Goal: Task Accomplishment & Management: Use online tool/utility

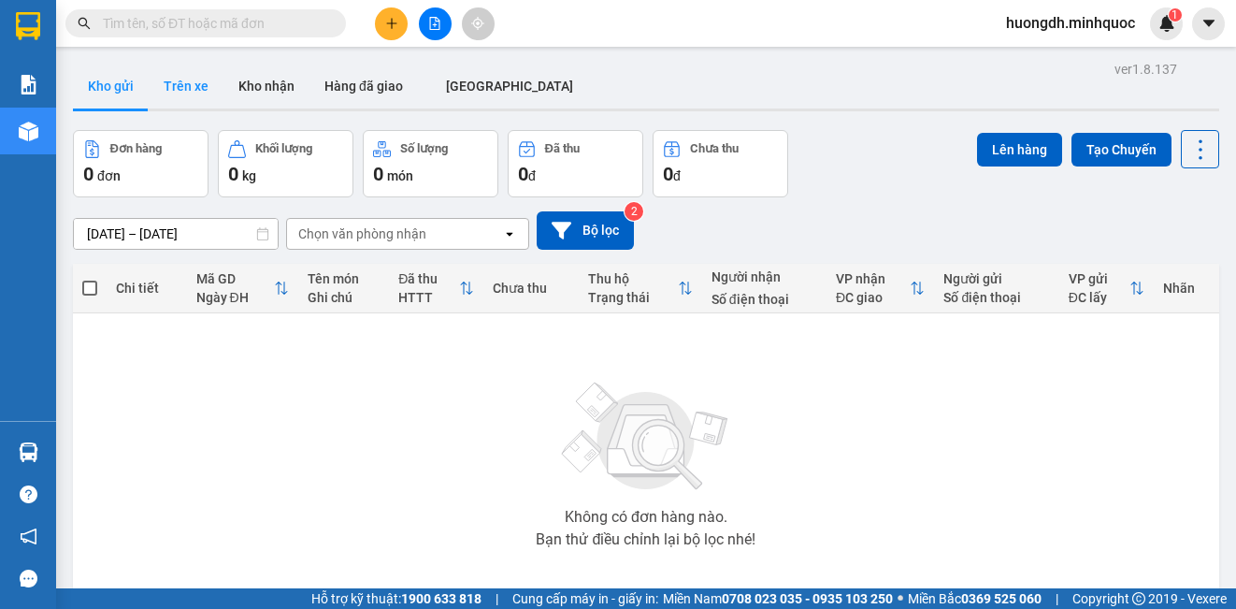
click at [164, 80] on button "Trên xe" at bounding box center [186, 86] width 75 height 45
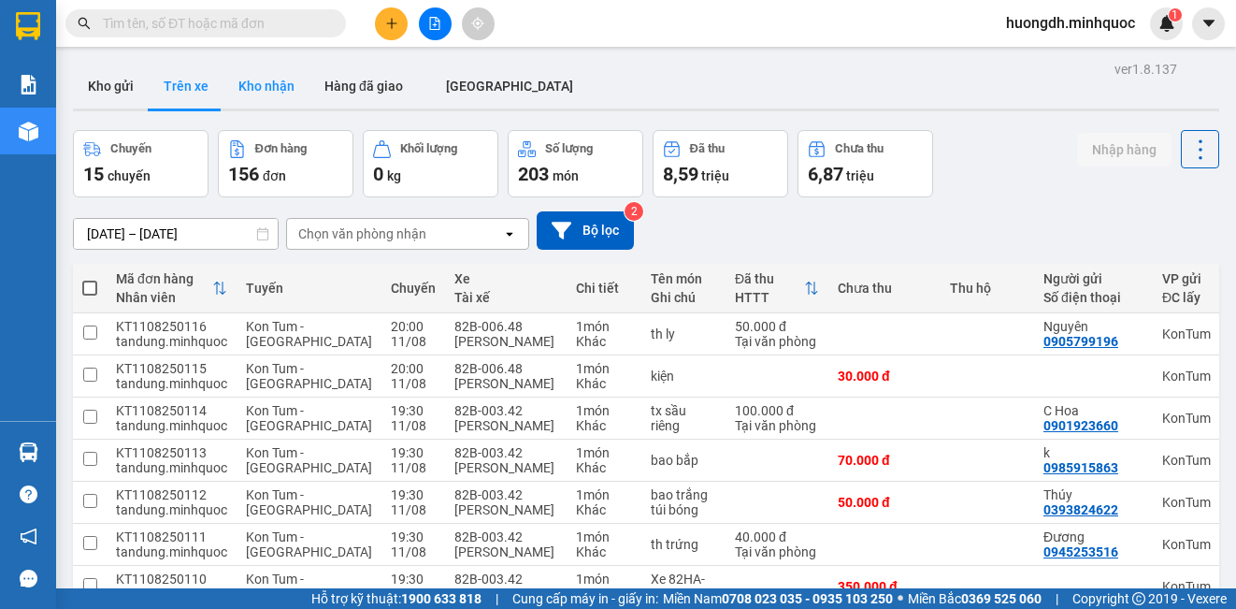
click at [273, 92] on button "Kho nhận" at bounding box center [267, 86] width 86 height 45
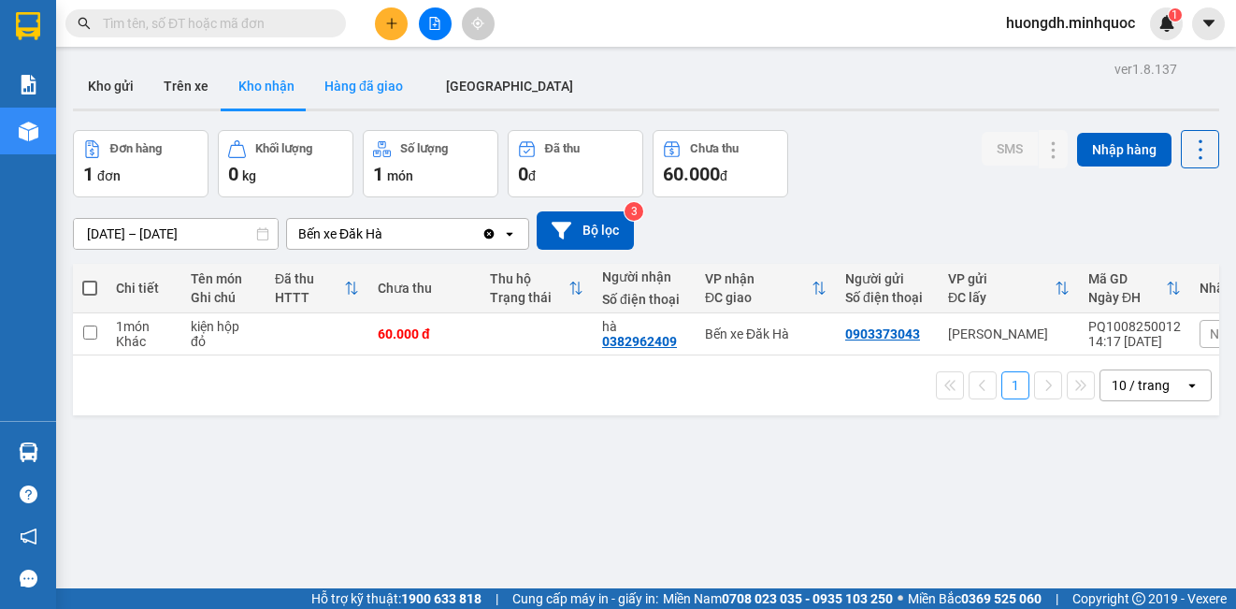
click at [348, 89] on button "Hàng đã giao" at bounding box center [364, 86] width 108 height 45
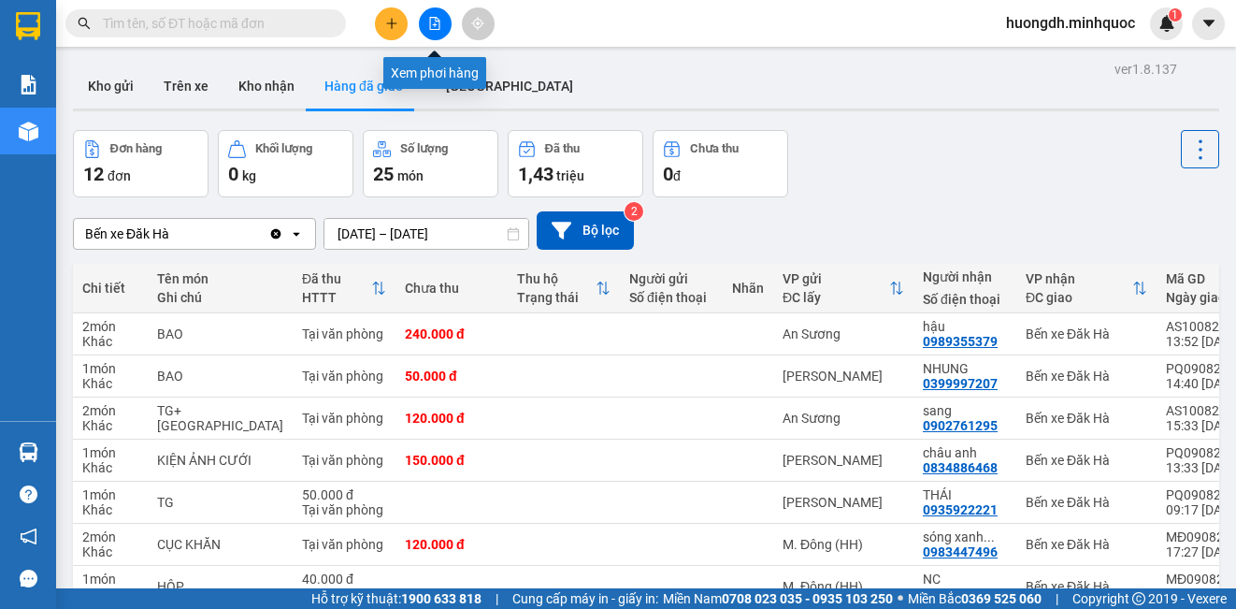
click at [428, 24] on icon "file-add" at bounding box center [434, 23] width 13 height 13
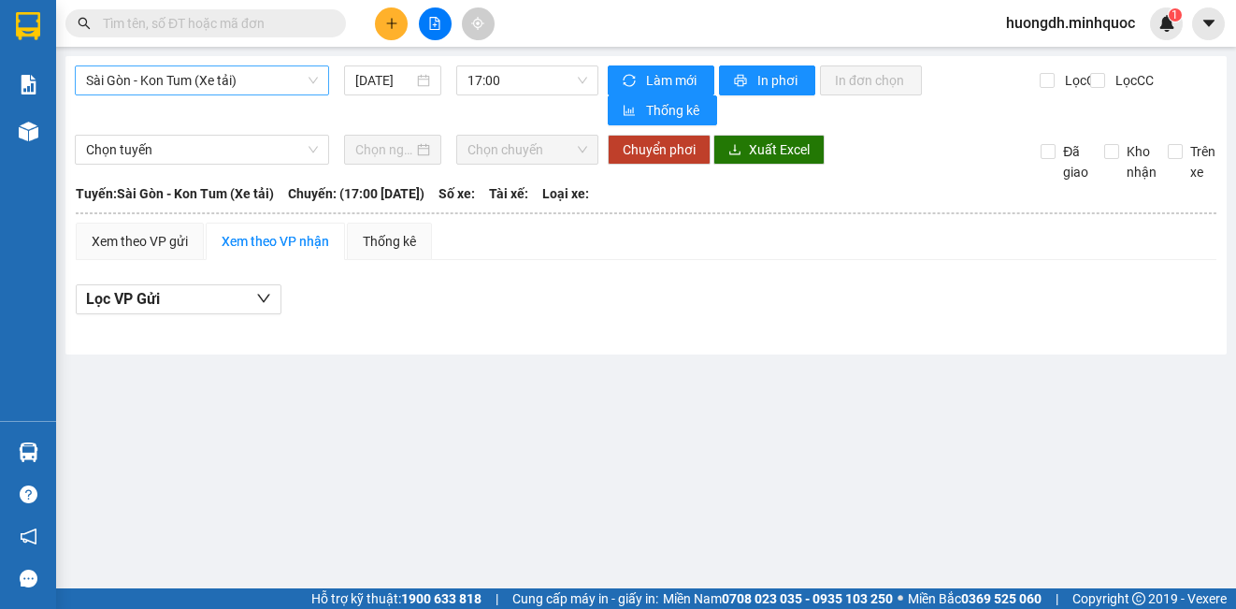
click at [270, 84] on span "Sài Gòn - Kon Tum (Xe tải)" at bounding box center [202, 80] width 232 height 28
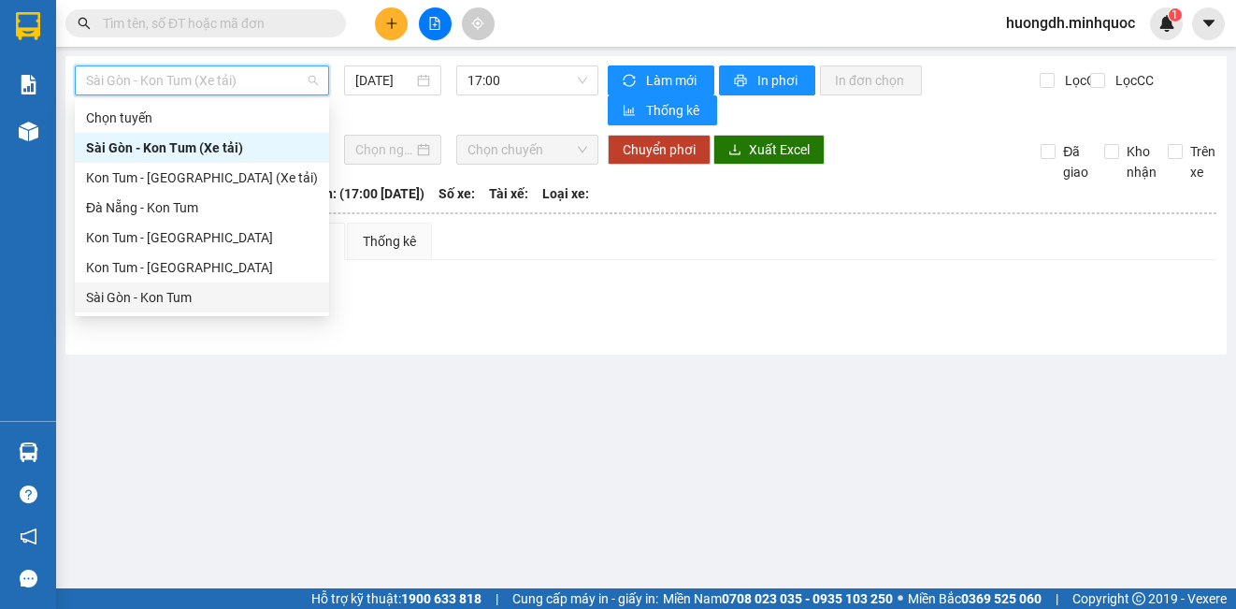
click at [226, 295] on div "Sài Gòn - Kon Tum" at bounding box center [202, 297] width 232 height 21
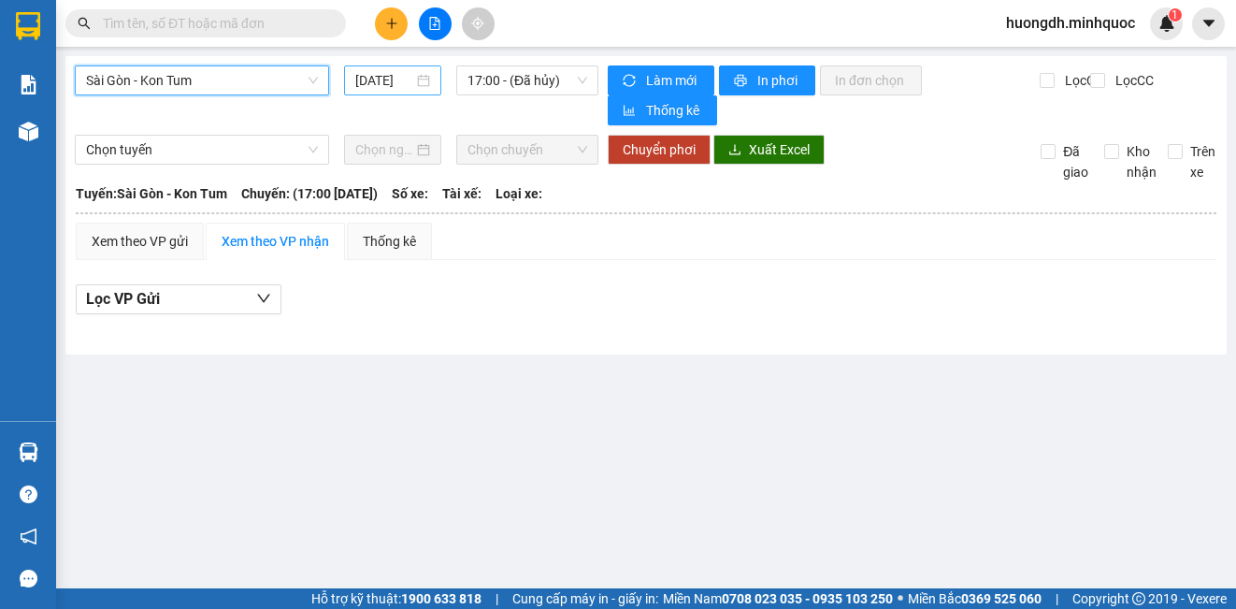
click at [393, 86] on input "[DATE]" at bounding box center [384, 80] width 58 height 21
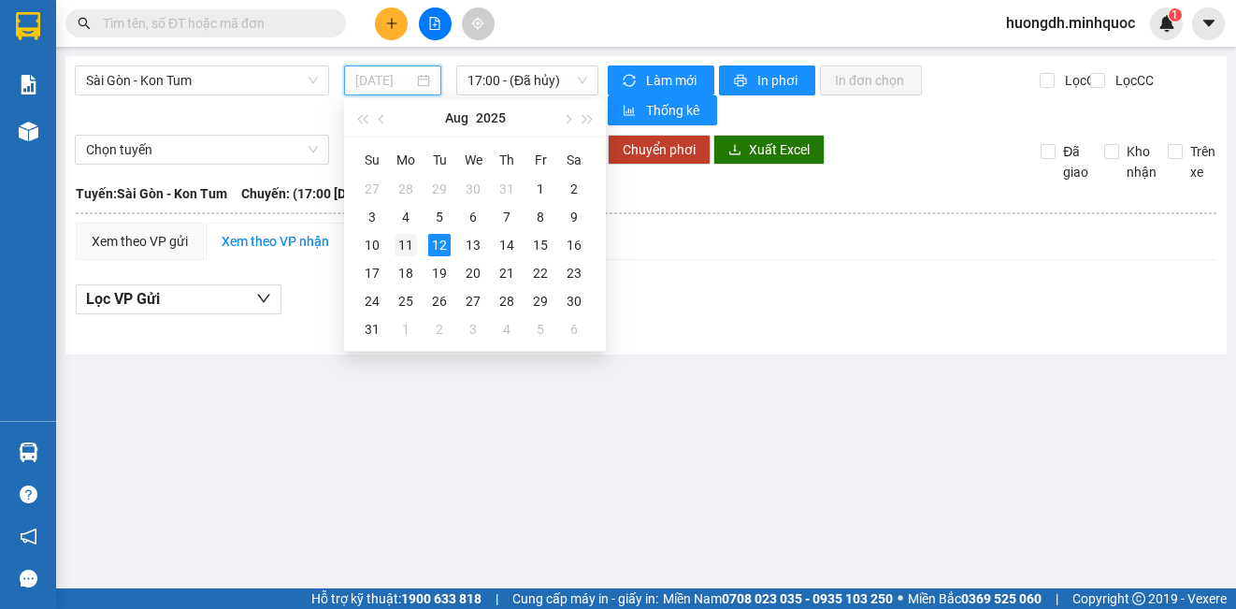
click at [412, 248] on div "11" at bounding box center [406, 245] width 22 height 22
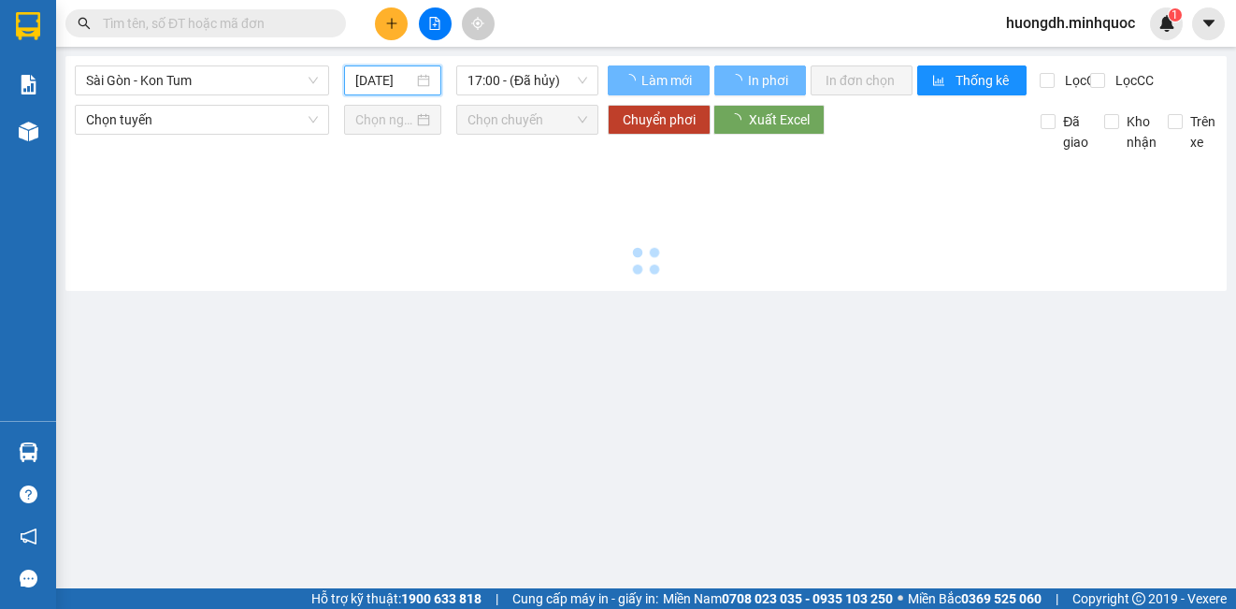
type input "[DATE]"
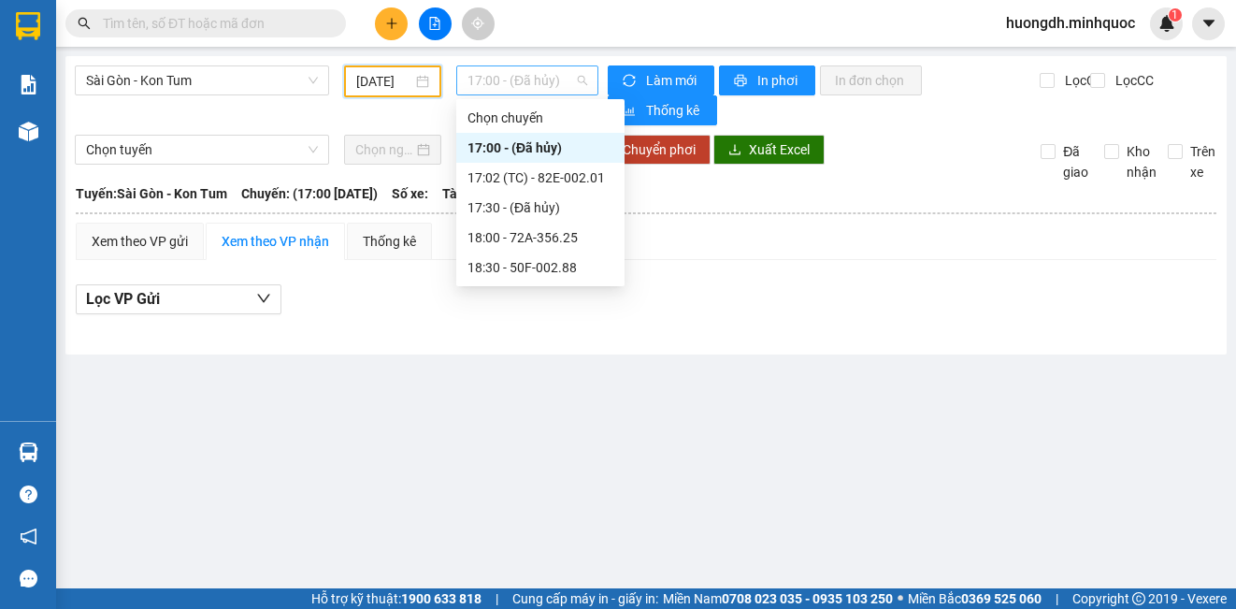
click at [478, 74] on span "17:00 - (Đã hủy)" at bounding box center [528, 80] width 120 height 28
click at [513, 176] on div "17:02 (TC) - 82E-002.01" at bounding box center [541, 177] width 146 height 21
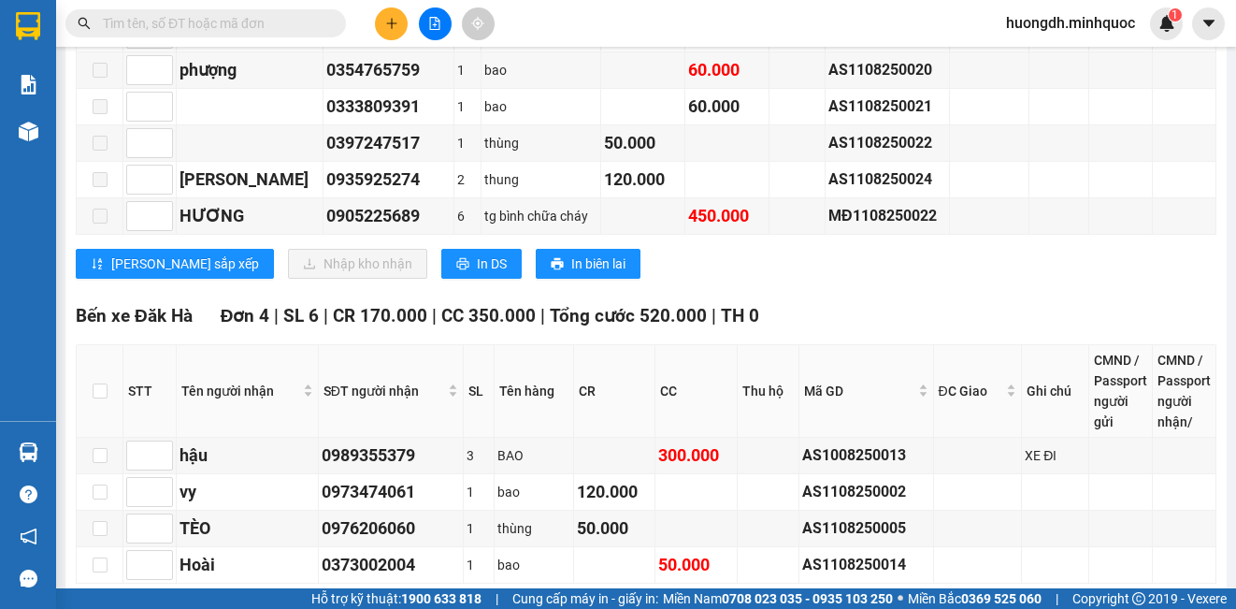
scroll to position [1564, 0]
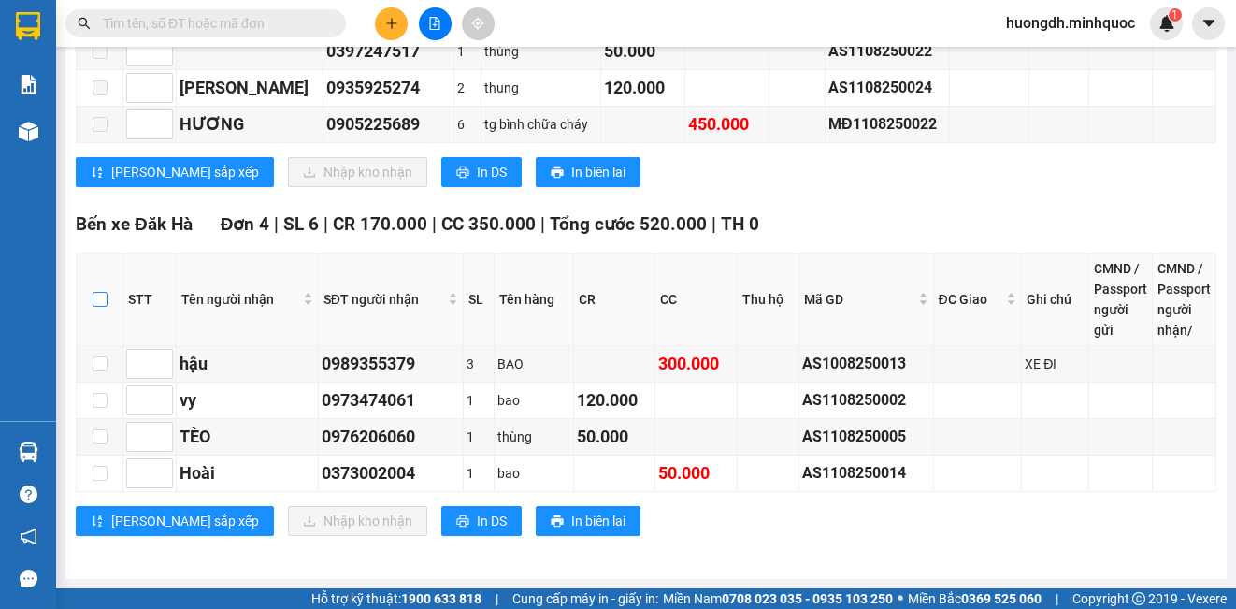
click at [102, 296] on input "checkbox" at bounding box center [100, 299] width 15 height 15
checkbox input "true"
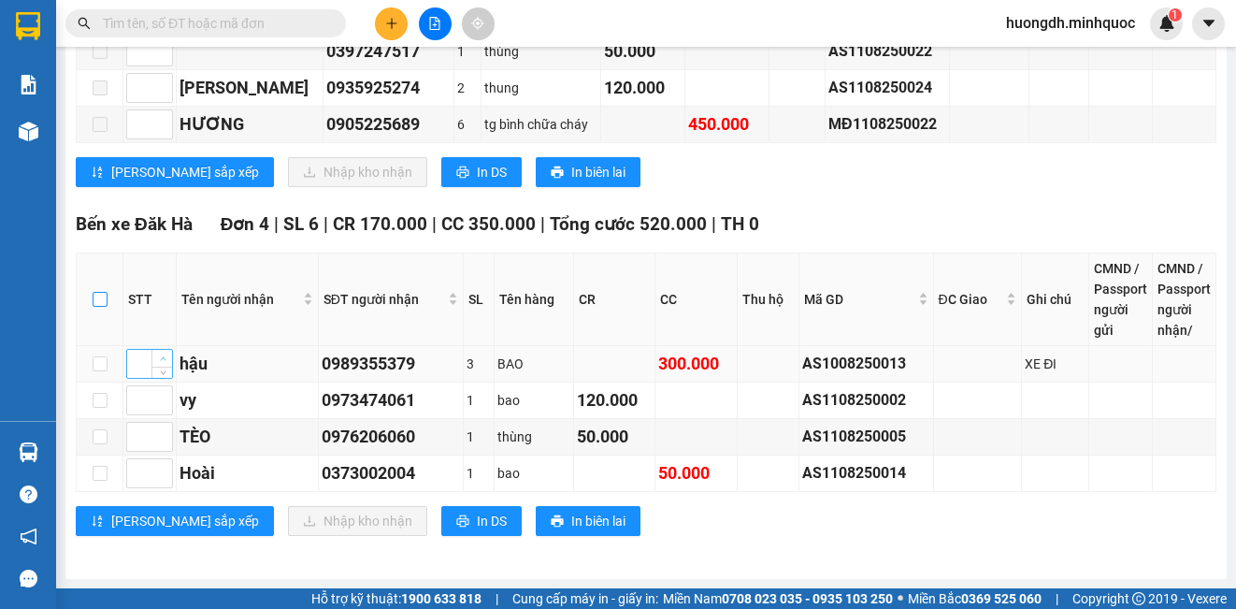
checkbox input "true"
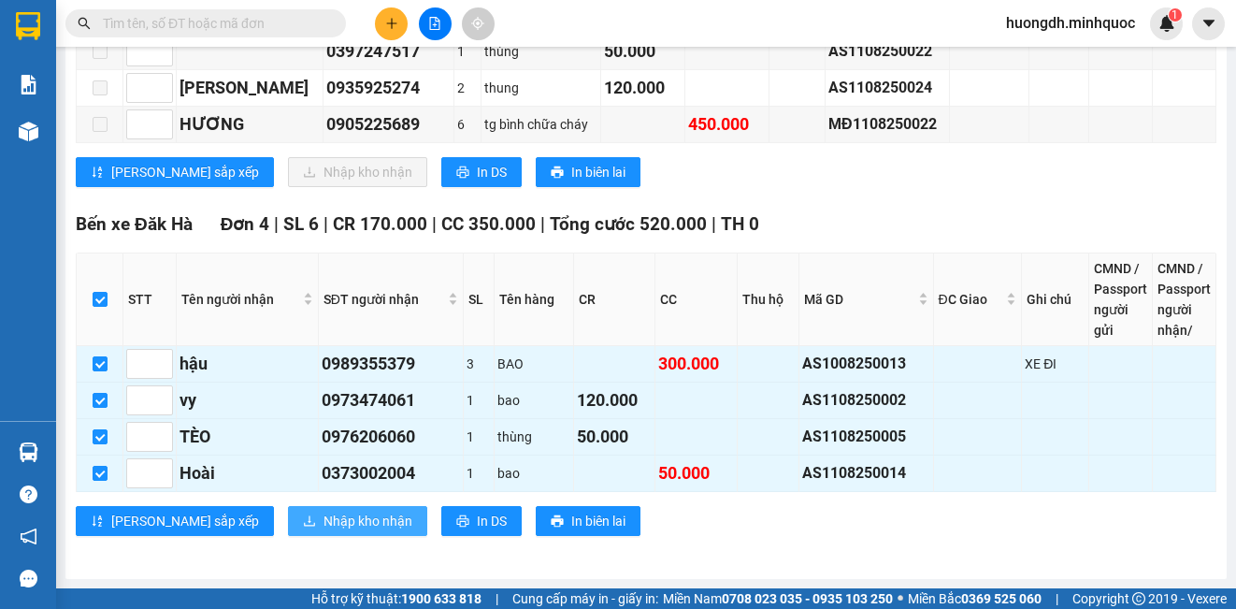
click at [324, 527] on span "Nhập kho nhận" at bounding box center [368, 521] width 89 height 21
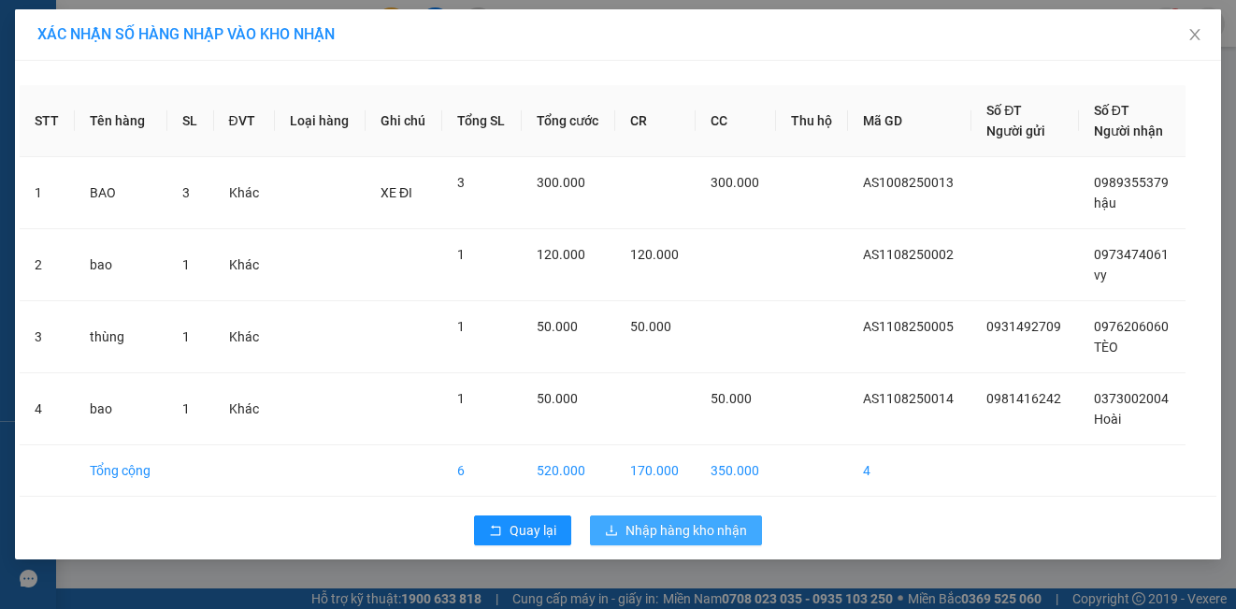
click at [691, 526] on span "Nhập hàng kho nhận" at bounding box center [687, 530] width 122 height 21
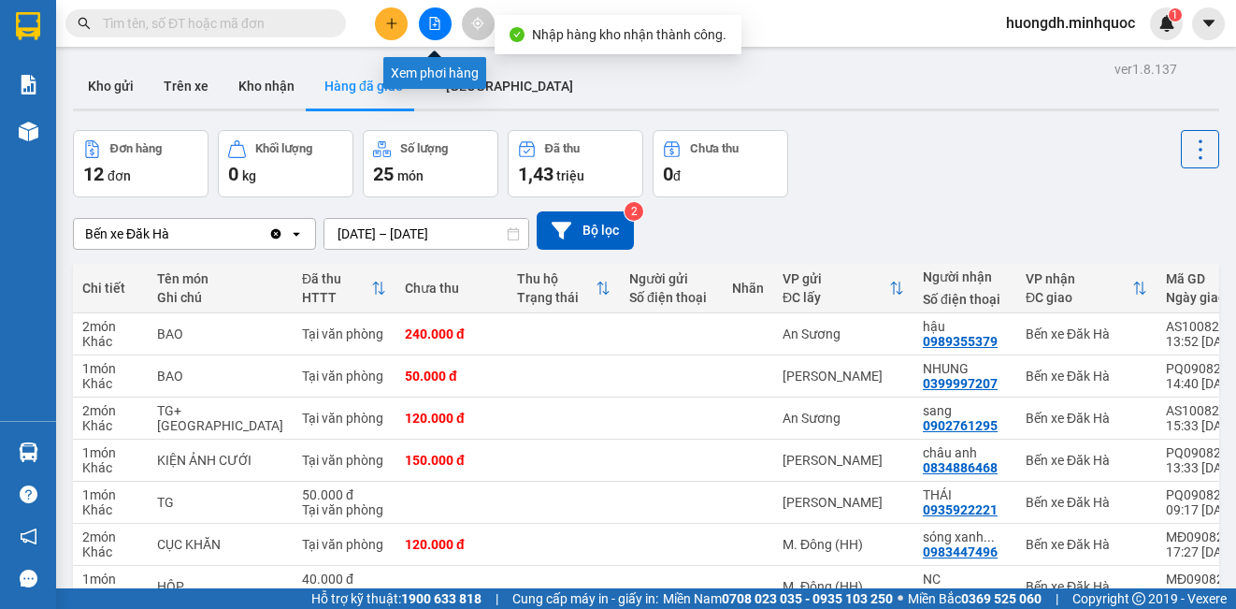
click at [432, 18] on icon "file-add" at bounding box center [435, 23] width 10 height 13
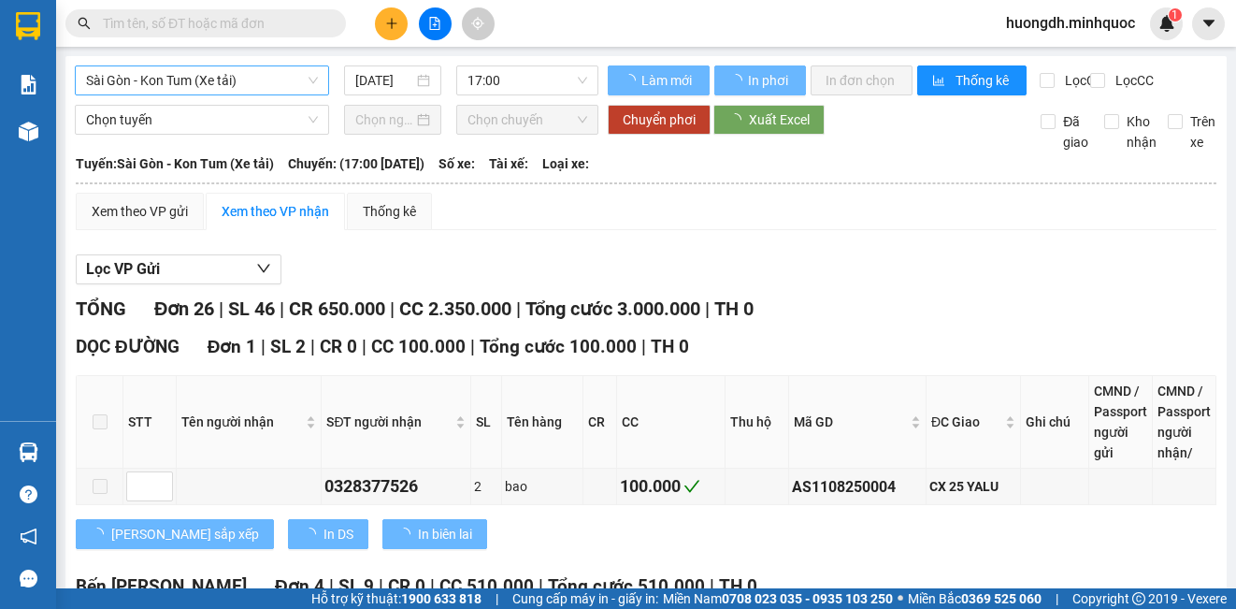
type input "[DATE]"
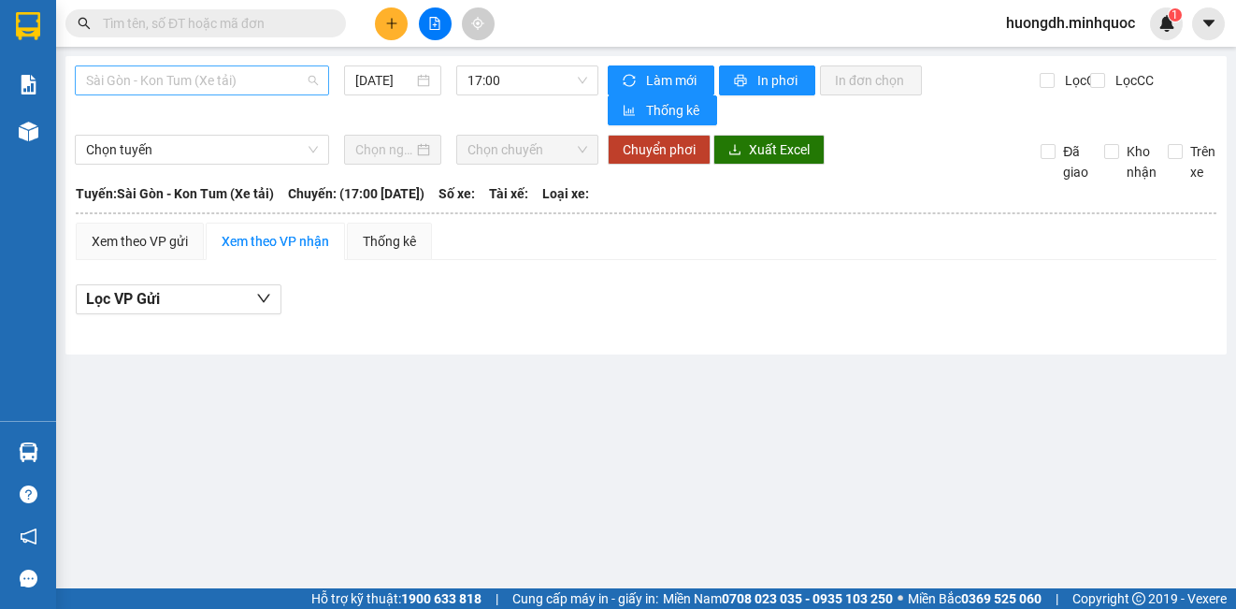
click at [190, 87] on span "Sài Gòn - Kon Tum (Xe tải)" at bounding box center [202, 80] width 232 height 28
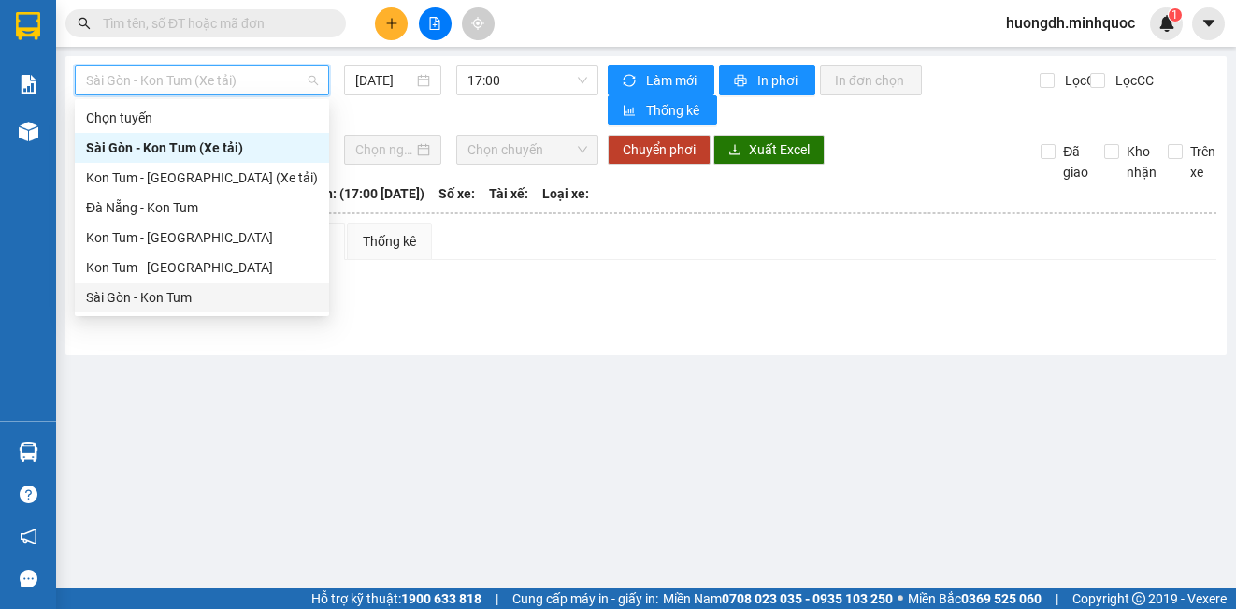
click at [199, 296] on div "Sài Gòn - Kon Tum" at bounding box center [202, 297] width 232 height 21
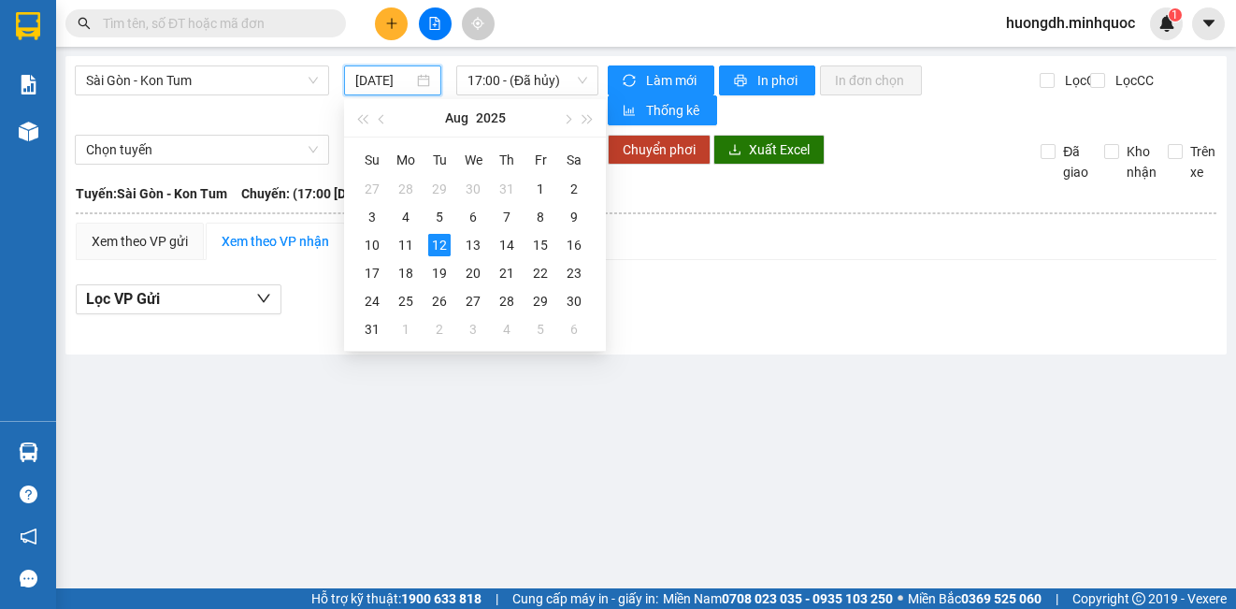
click at [397, 81] on input "[DATE]" at bounding box center [384, 80] width 58 height 21
click at [411, 236] on div "11" at bounding box center [406, 245] width 22 height 22
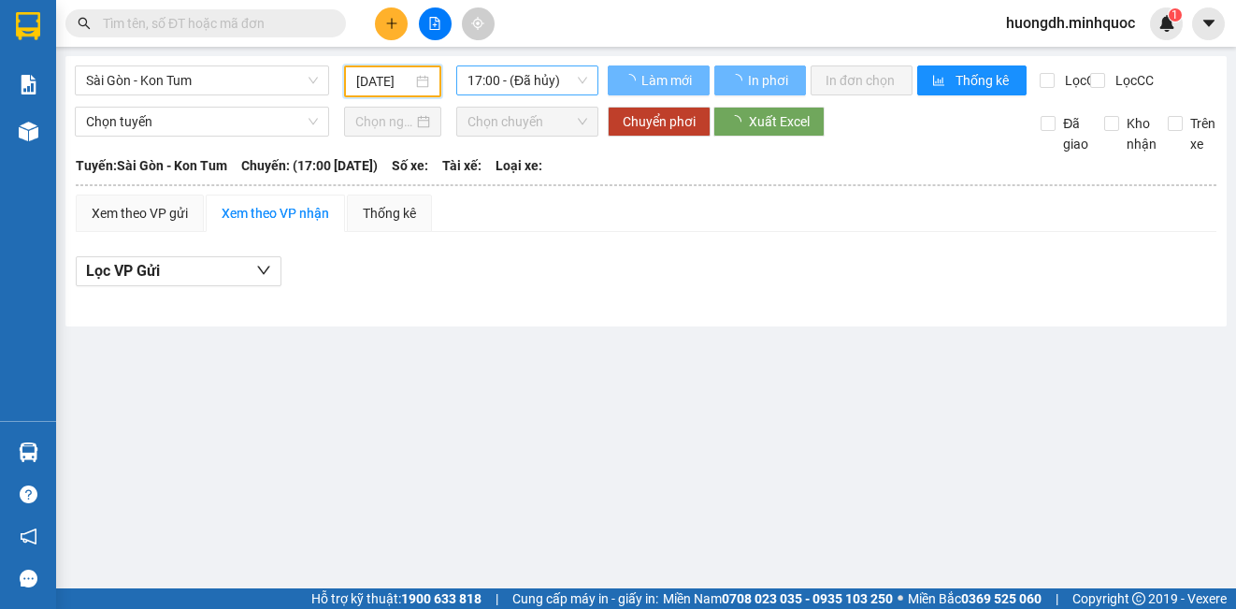
type input "[DATE]"
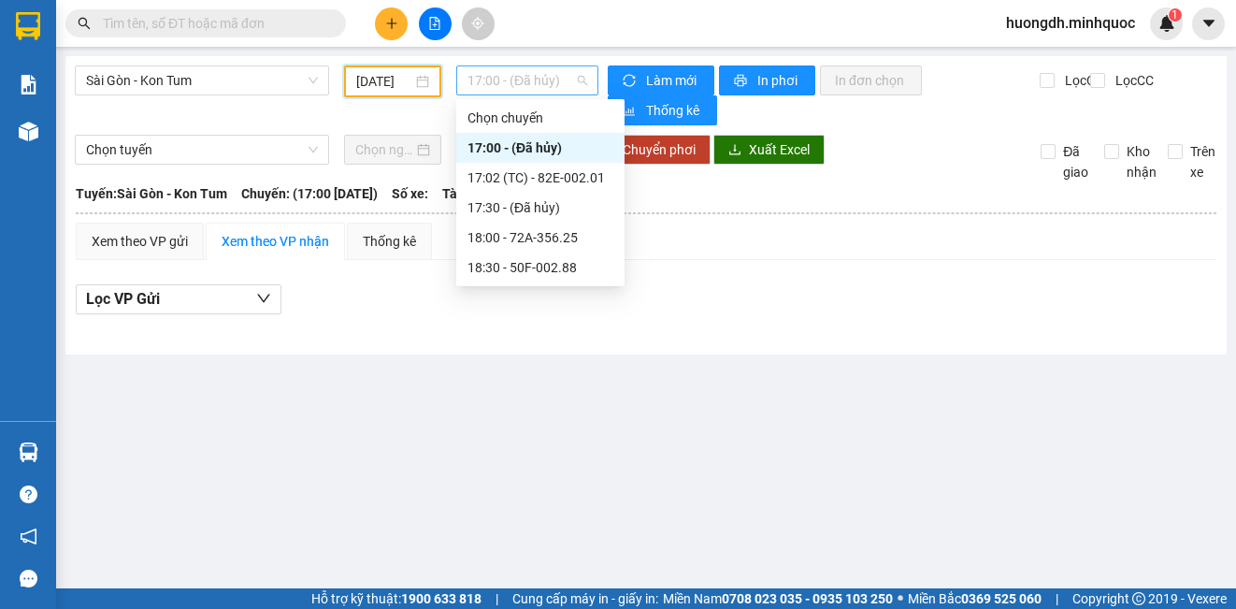
click at [512, 73] on span "17:00 - (Đã hủy)" at bounding box center [528, 80] width 120 height 28
click at [526, 238] on div "18:00 - 72A-356.25" at bounding box center [541, 237] width 146 height 21
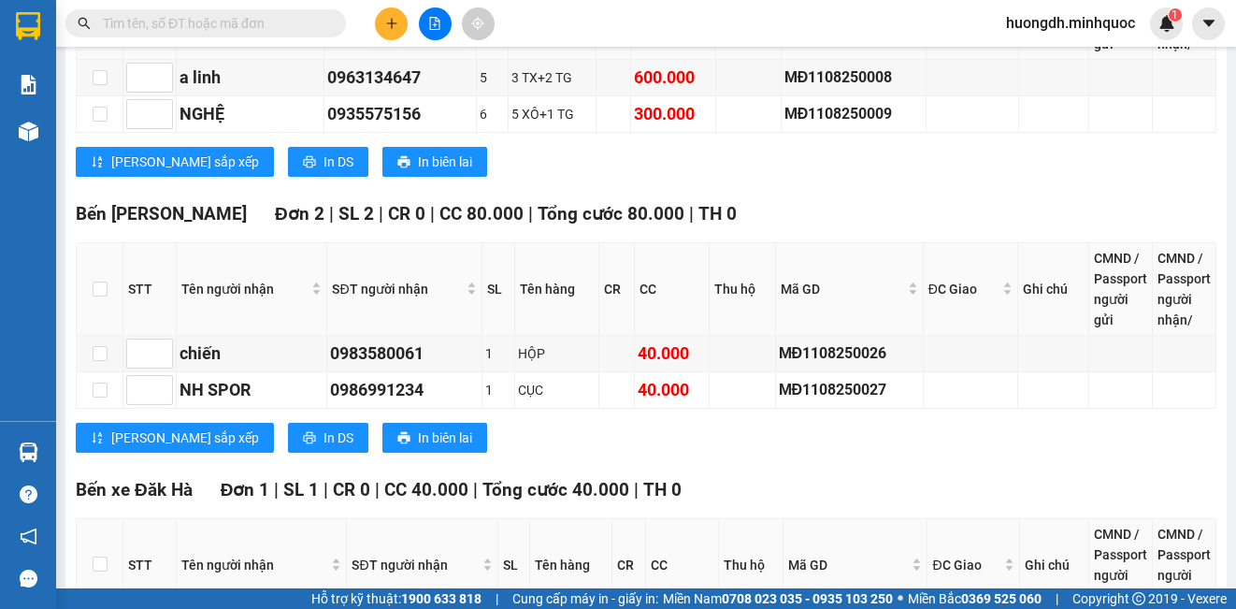
scroll to position [1668, 0]
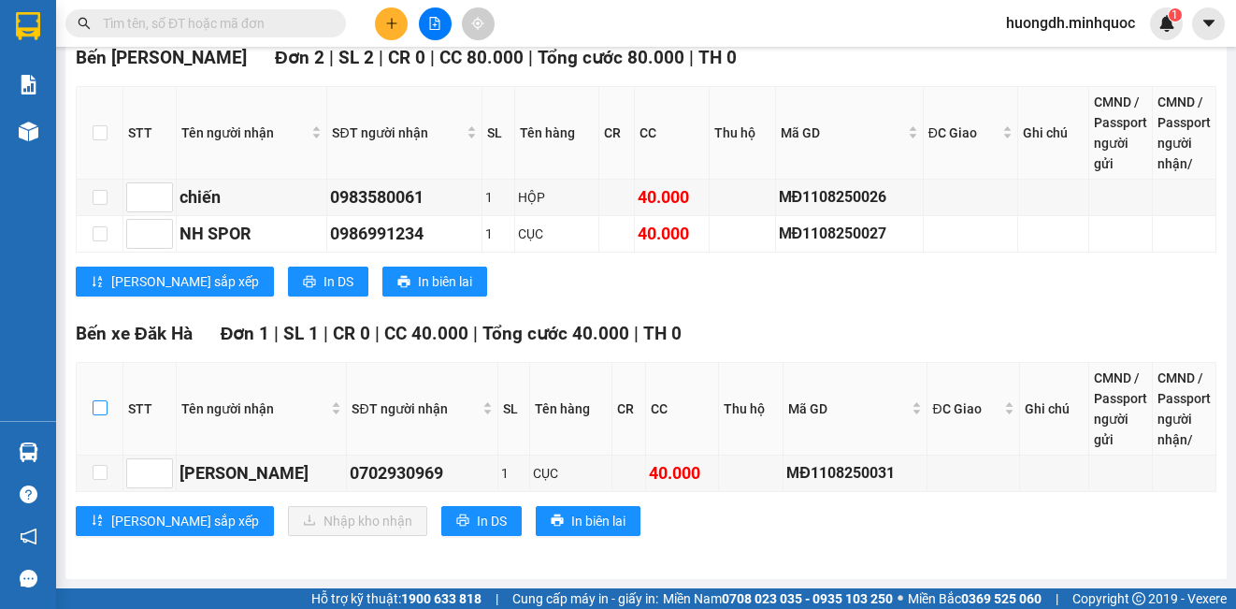
click at [101, 414] on input "checkbox" at bounding box center [100, 407] width 15 height 15
checkbox input "true"
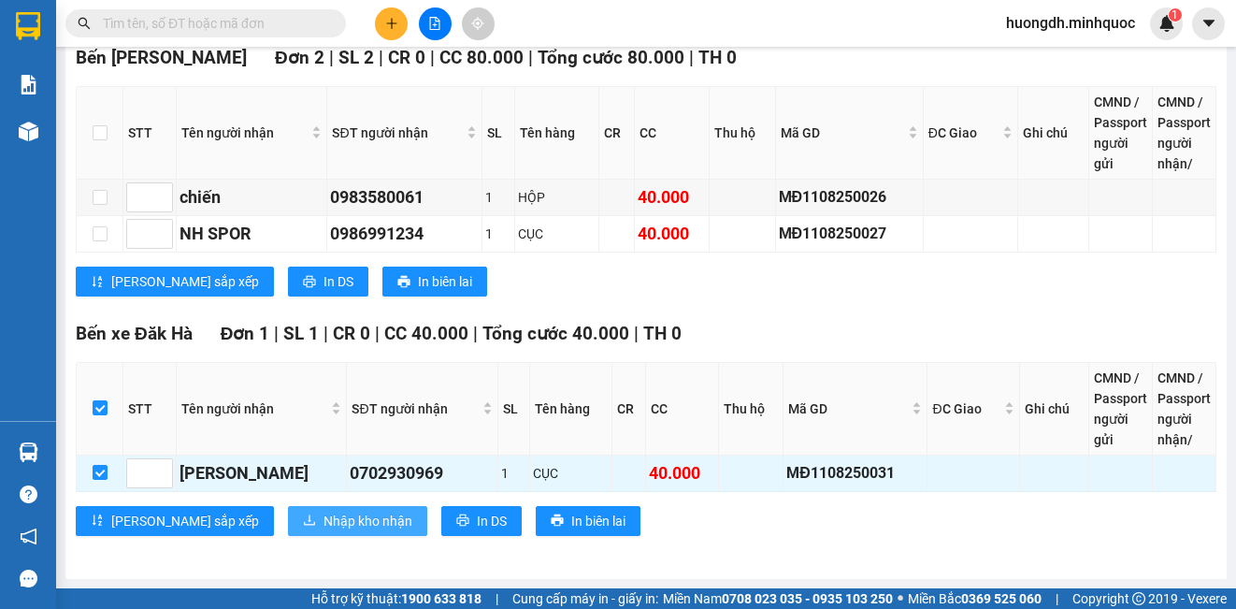
click at [324, 518] on span "Nhập kho nhận" at bounding box center [368, 521] width 89 height 21
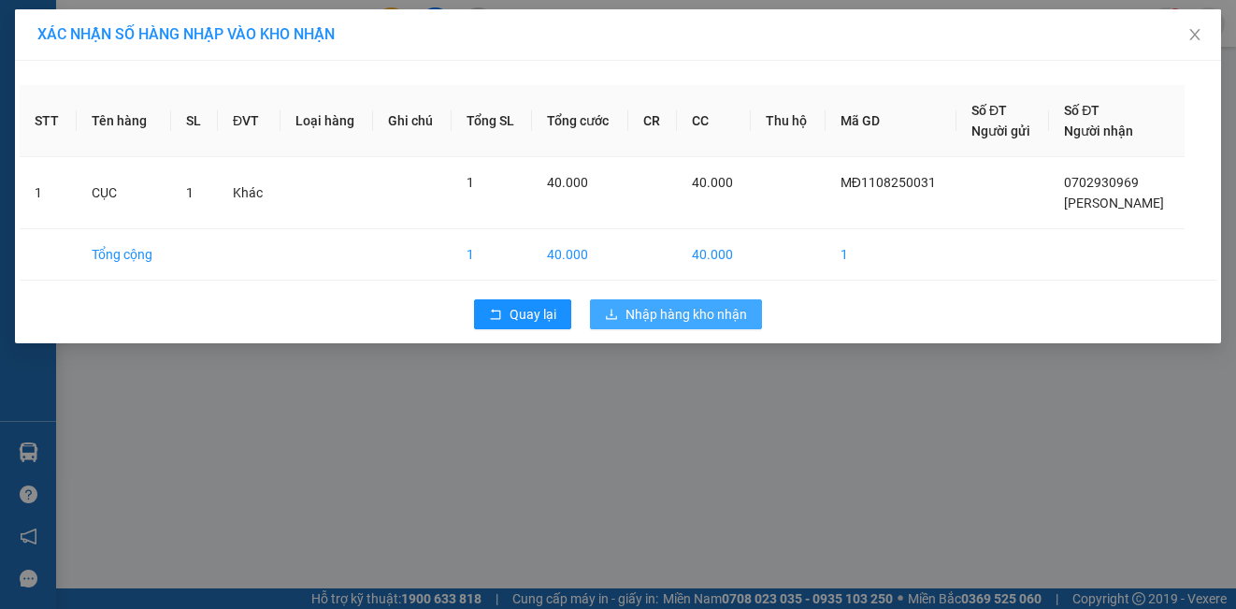
click at [660, 303] on button "Nhập hàng kho nhận" at bounding box center [676, 314] width 172 height 30
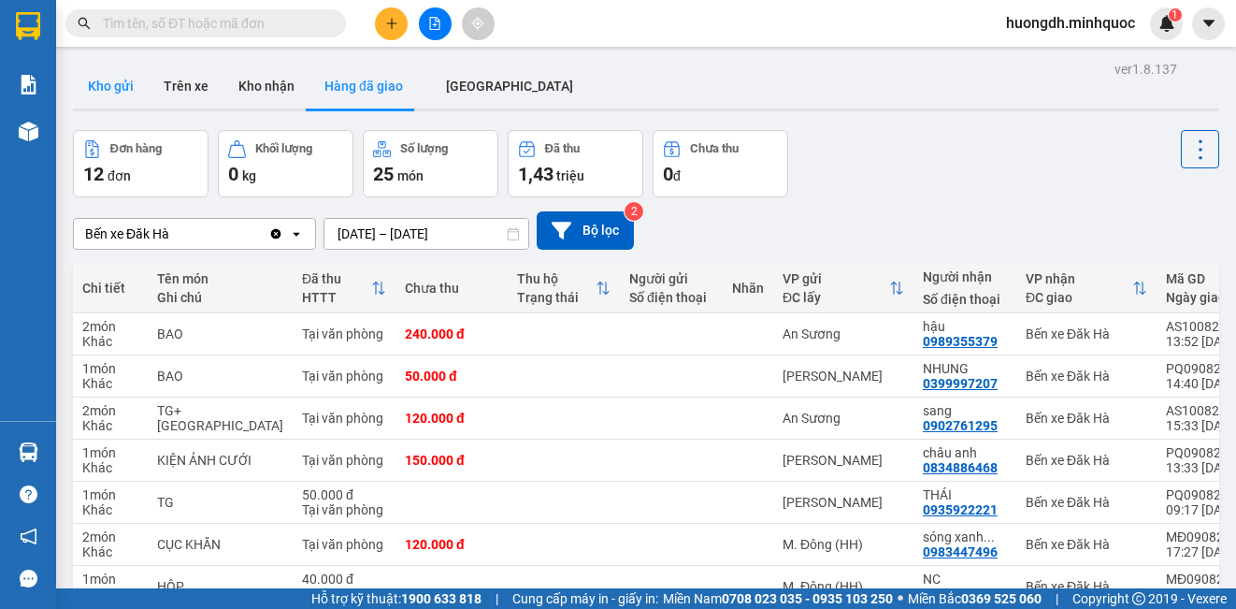
click at [131, 88] on button "Kho gửi" at bounding box center [111, 86] width 76 height 45
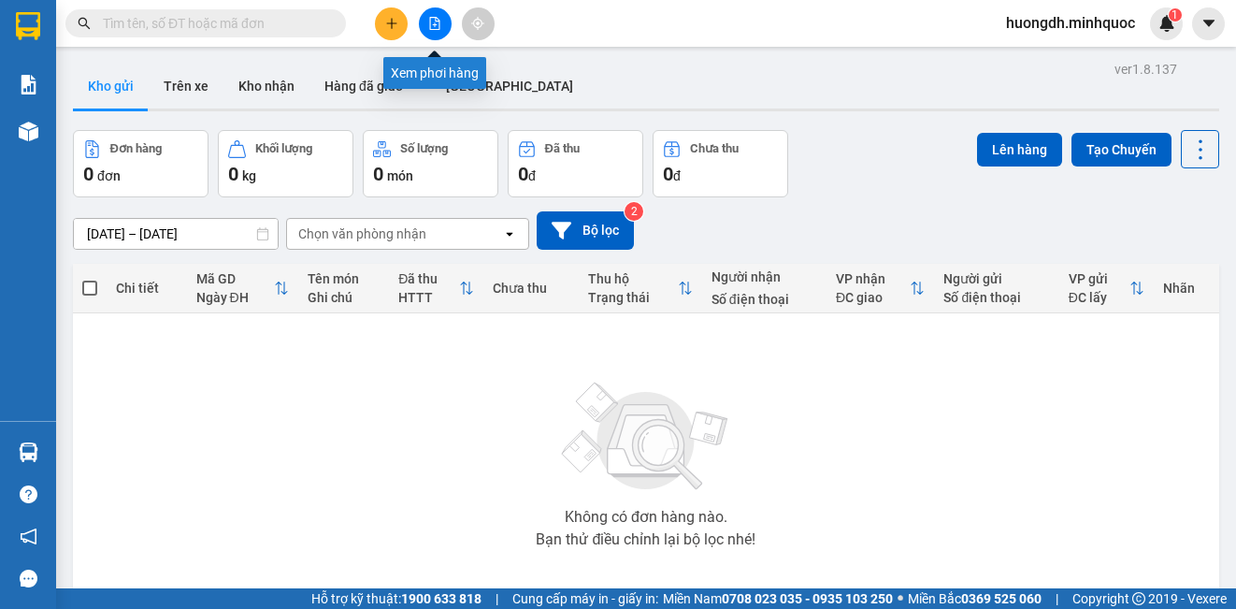
click at [435, 32] on button at bounding box center [435, 23] width 33 height 33
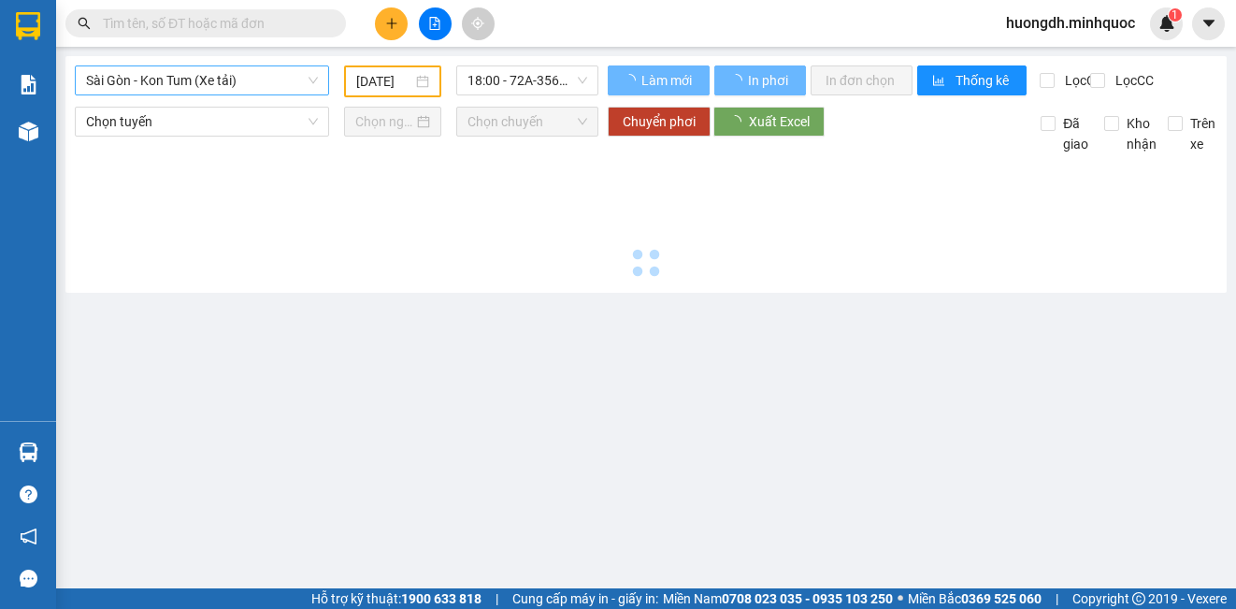
type input "[DATE]"
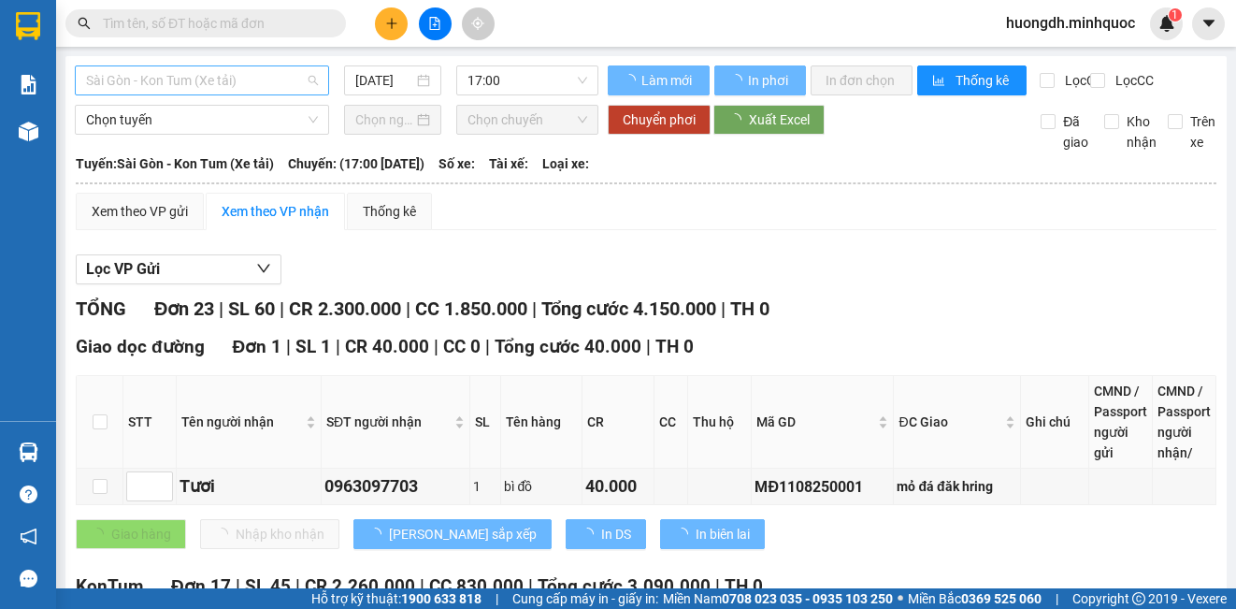
click at [237, 85] on span "Sài Gòn - Kon Tum (Xe tải)" at bounding box center [202, 80] width 232 height 28
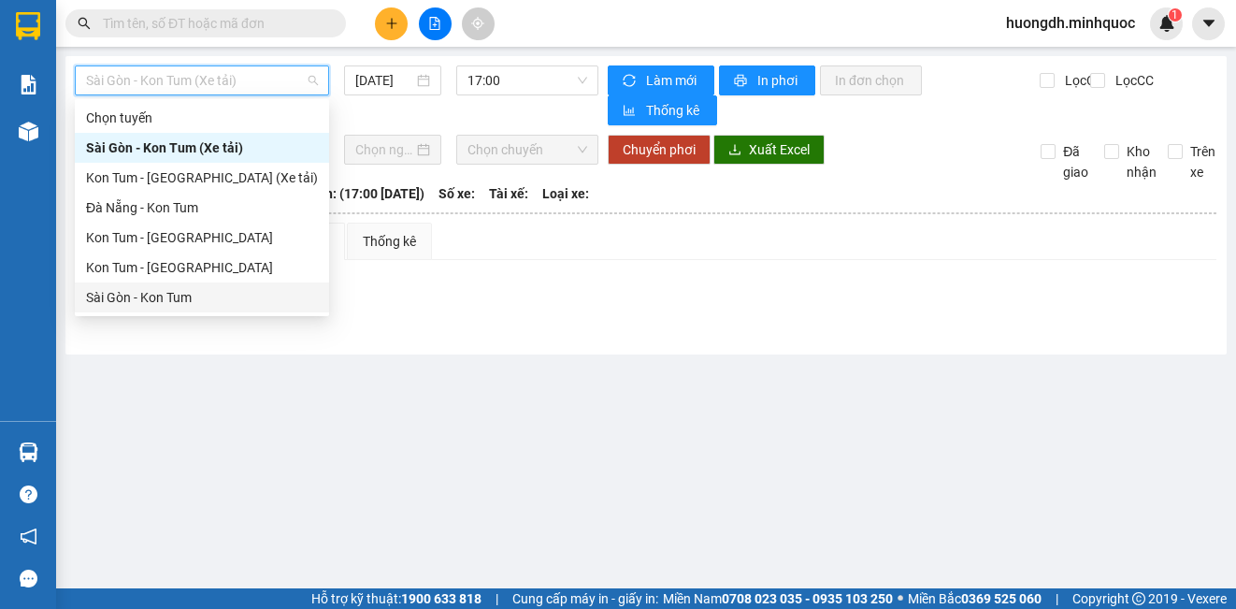
click at [190, 306] on div "Sài Gòn - Kon Tum" at bounding box center [202, 297] width 232 height 21
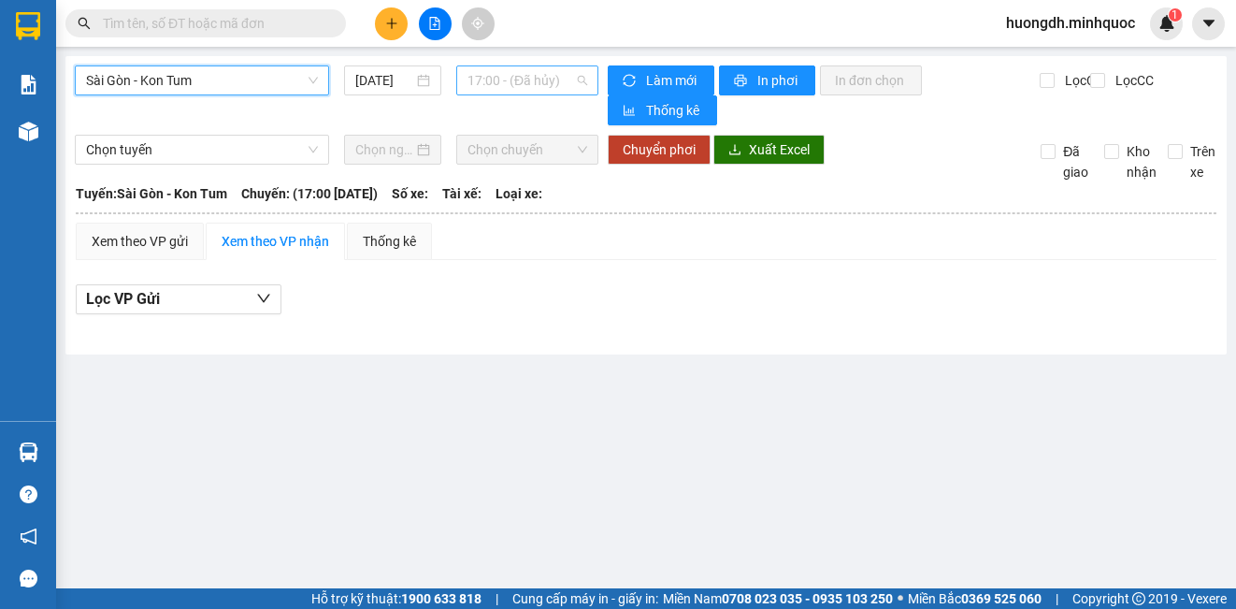
click at [499, 77] on span "17:00 - (Đã hủy)" at bounding box center [528, 80] width 120 height 28
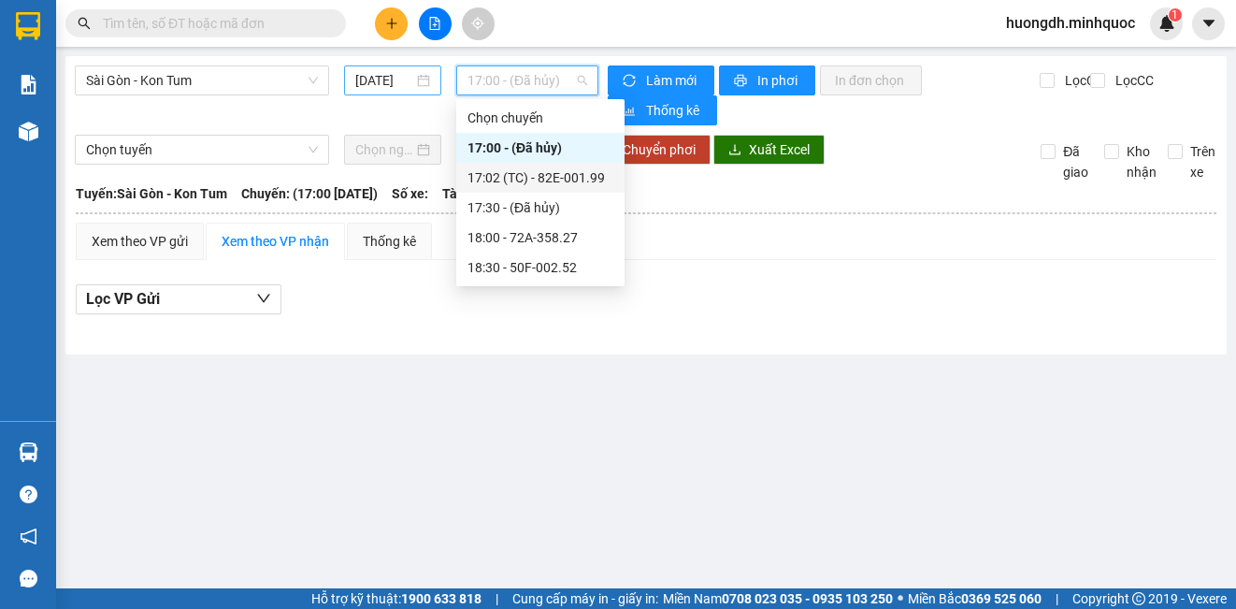
click at [357, 82] on input "[DATE]" at bounding box center [384, 80] width 58 height 21
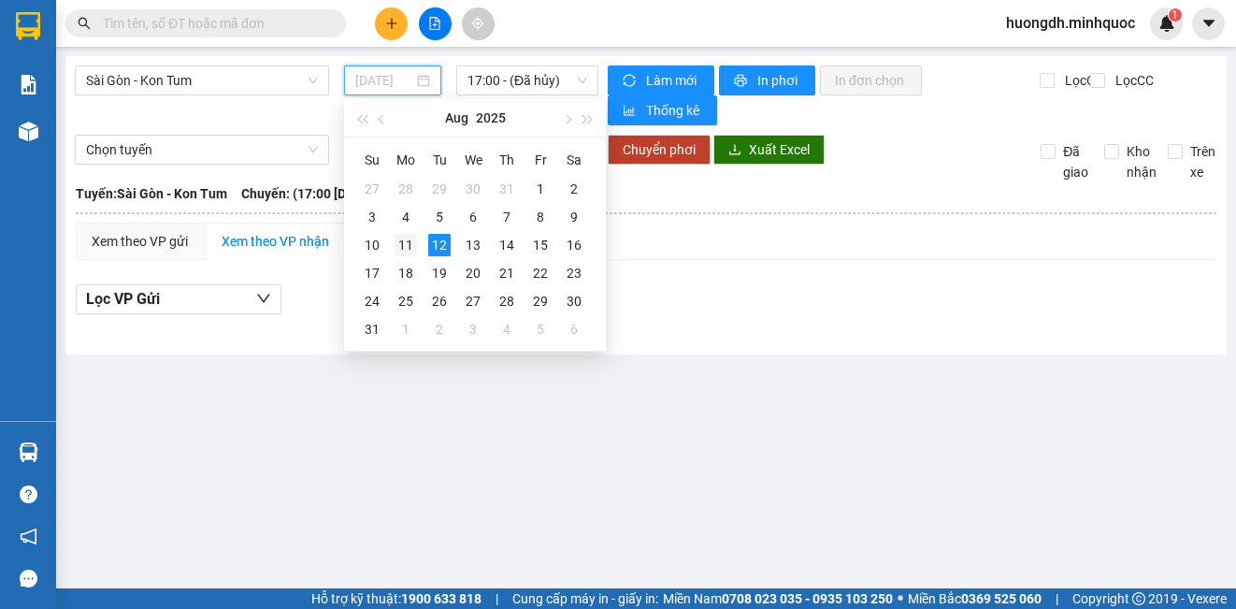
click at [407, 248] on div "11" at bounding box center [406, 245] width 22 height 22
type input "[DATE]"
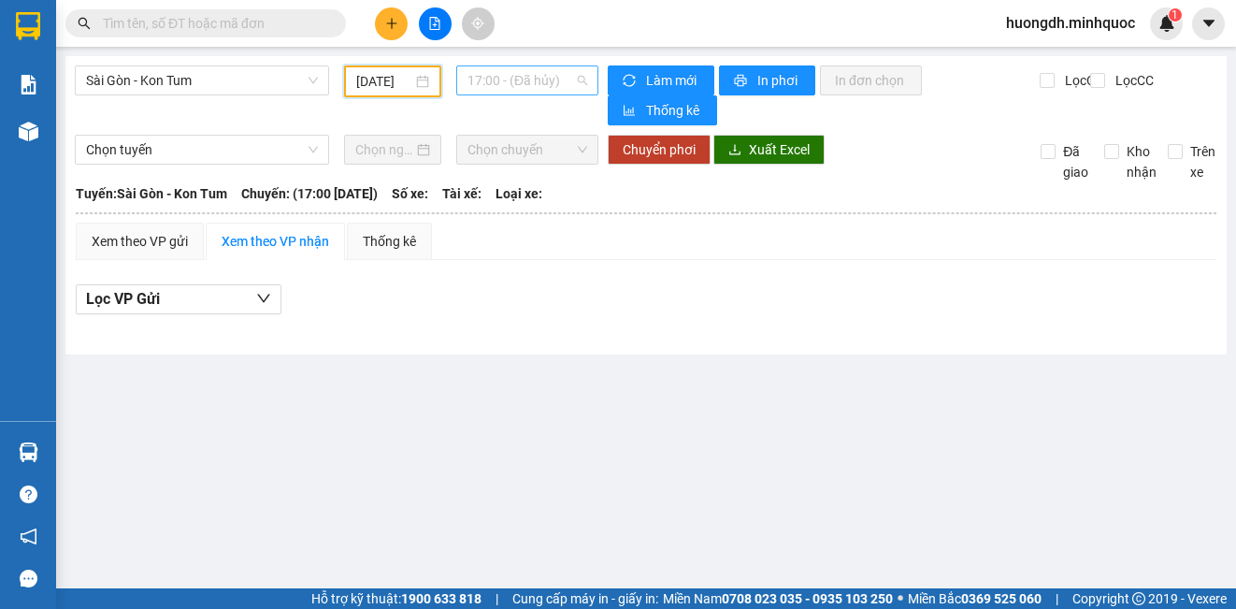
click at [562, 79] on span "17:00 - (Đã hủy)" at bounding box center [528, 80] width 120 height 28
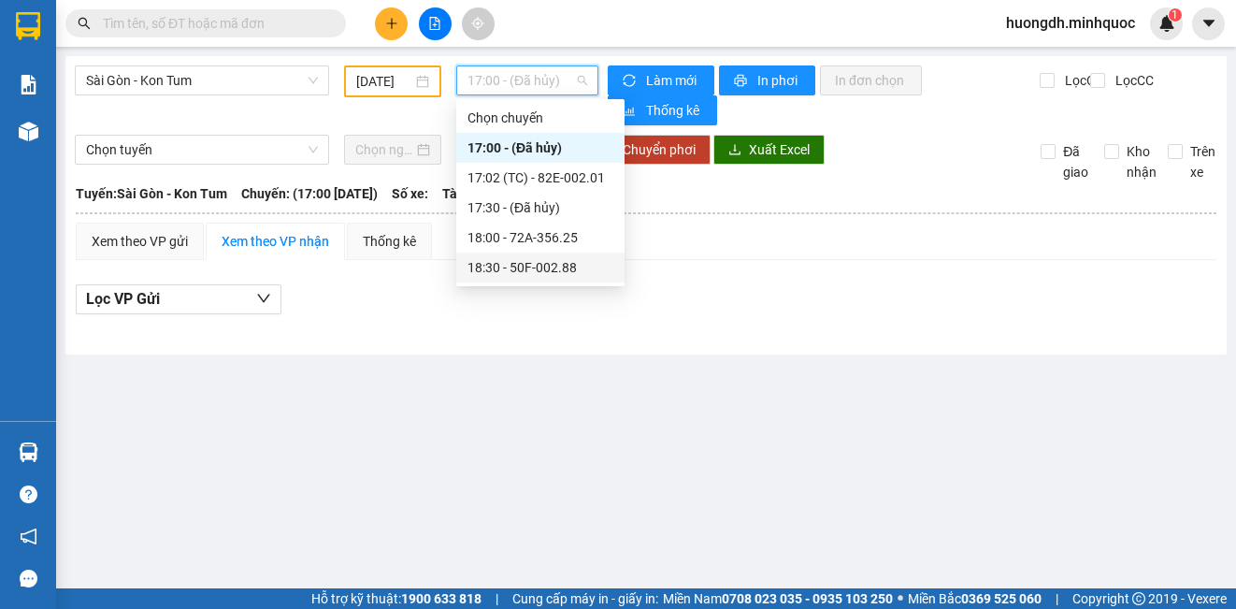
click at [543, 272] on div "18:30 - 50F-002.88" at bounding box center [541, 267] width 146 height 21
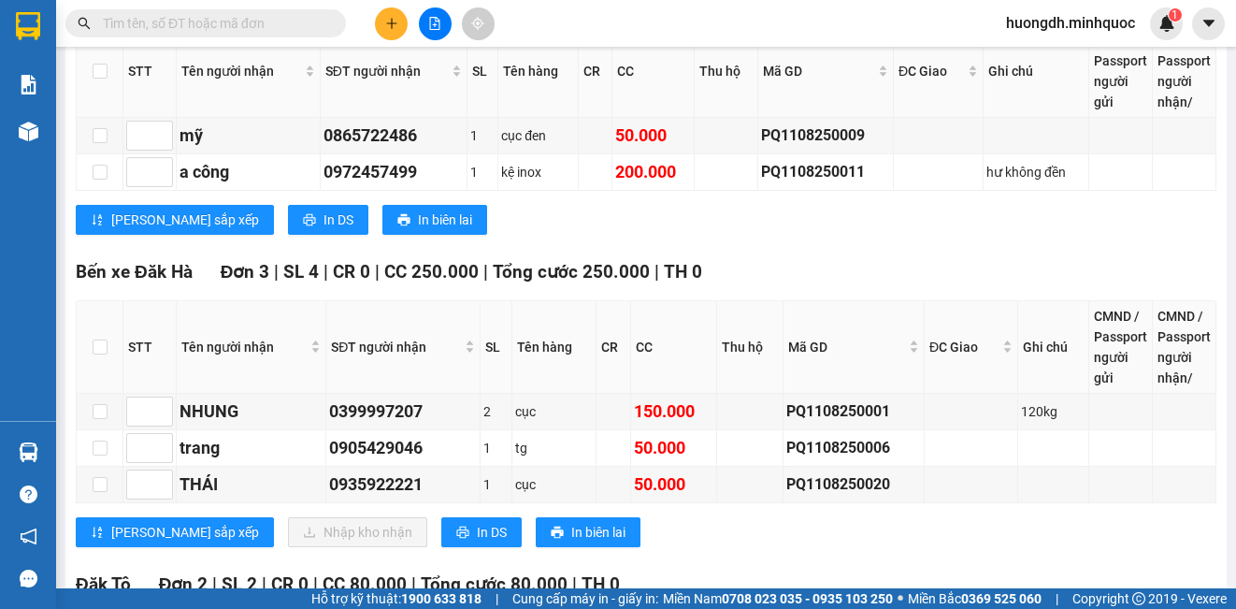
scroll to position [3367, 0]
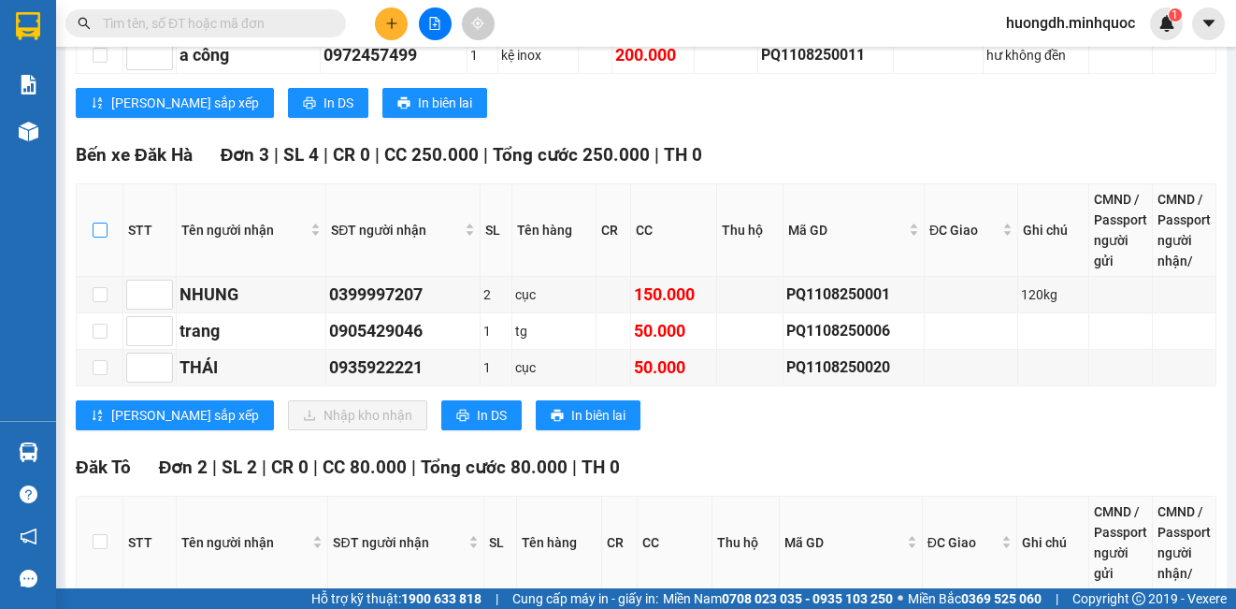
click at [100, 223] on input "checkbox" at bounding box center [100, 230] width 15 height 15
checkbox input "true"
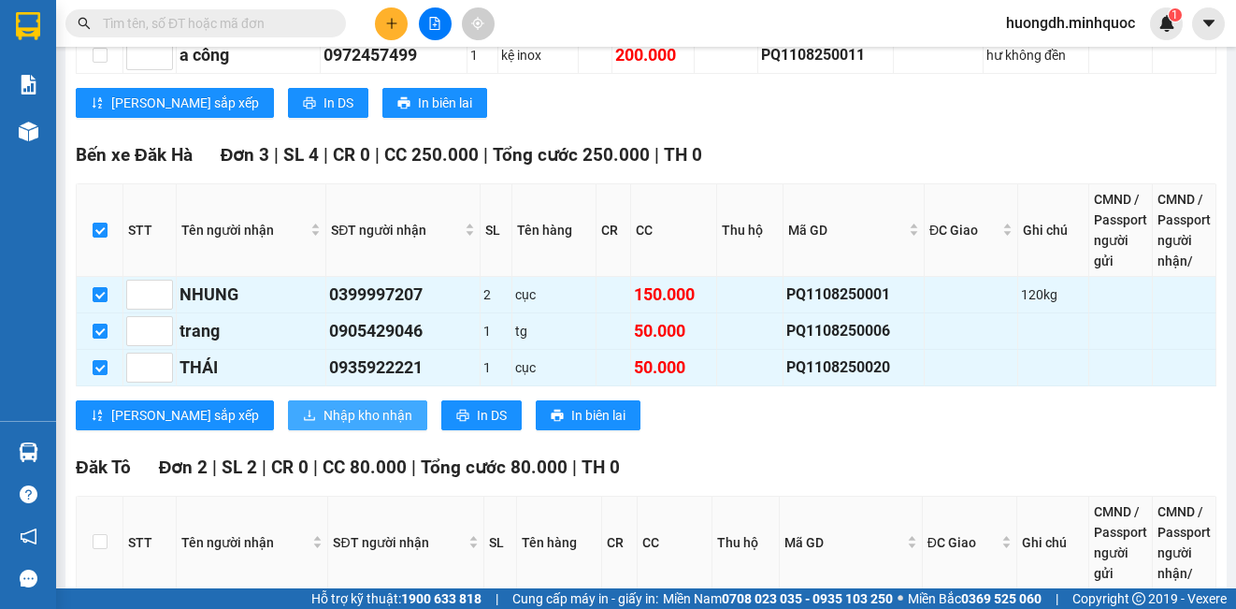
click at [324, 405] on span "Nhập kho nhận" at bounding box center [368, 415] width 89 height 21
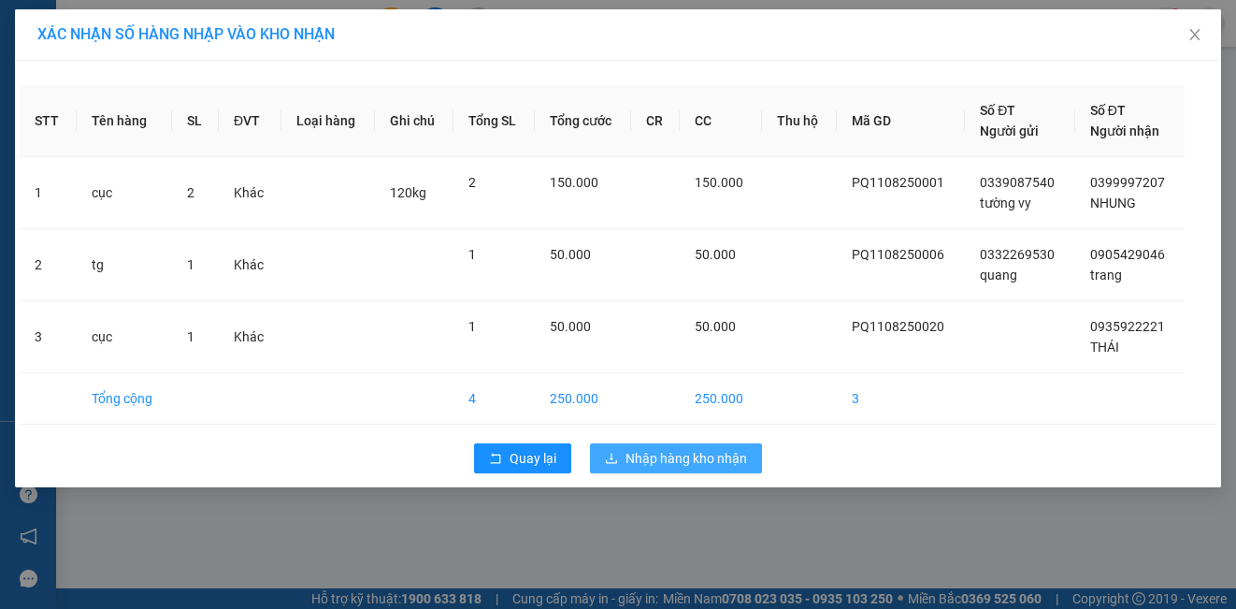
click at [712, 463] on span "Nhập hàng kho nhận" at bounding box center [687, 458] width 122 height 21
